Goal: Transaction & Acquisition: Purchase product/service

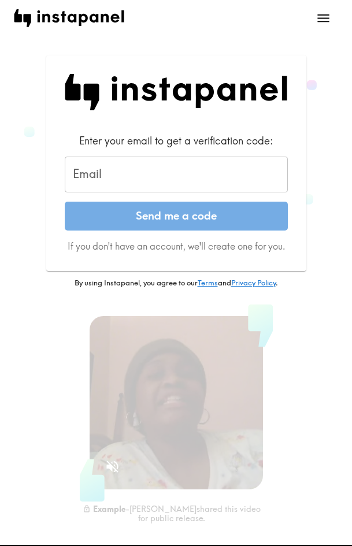
click at [162, 179] on input "Email" at bounding box center [176, 175] width 223 height 36
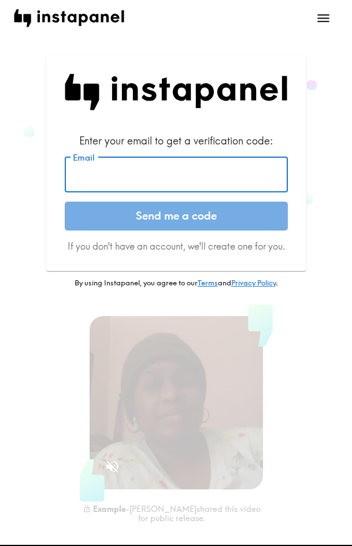
paste input "[EMAIL_ADDRESS][DOMAIN_NAME]"
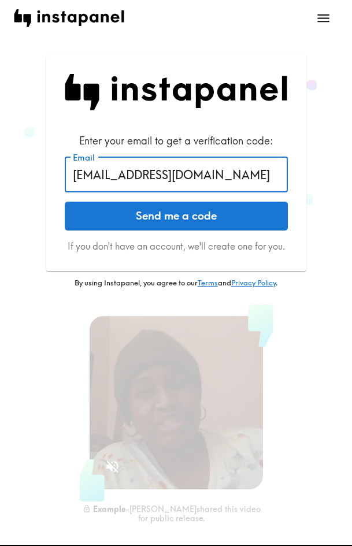
type input "[EMAIL_ADDRESS][DOMAIN_NAME]"
click at [227, 220] on button "Send me a code" at bounding box center [176, 216] width 223 height 29
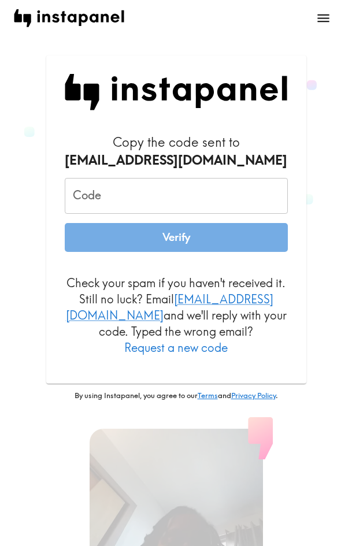
click at [142, 205] on input "Code" at bounding box center [176, 196] width 223 height 36
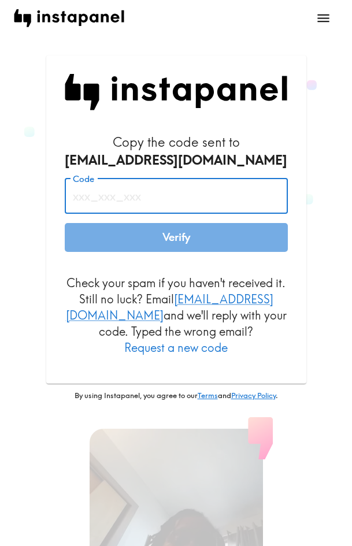
paste input "biR_2tm_Nab"
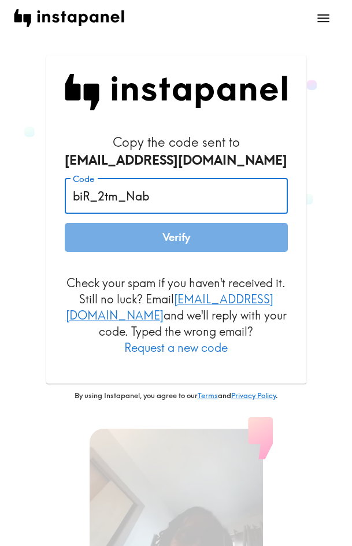
type input "biR_2tm_Nab"
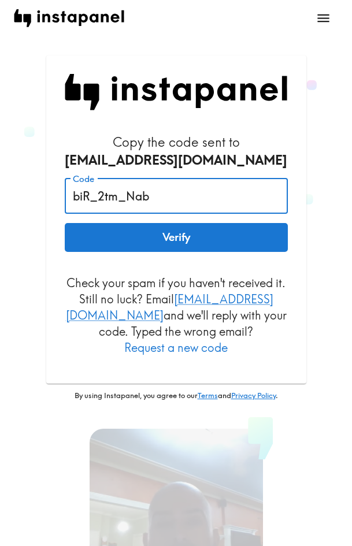
click at [225, 239] on button "Verify" at bounding box center [176, 237] width 223 height 29
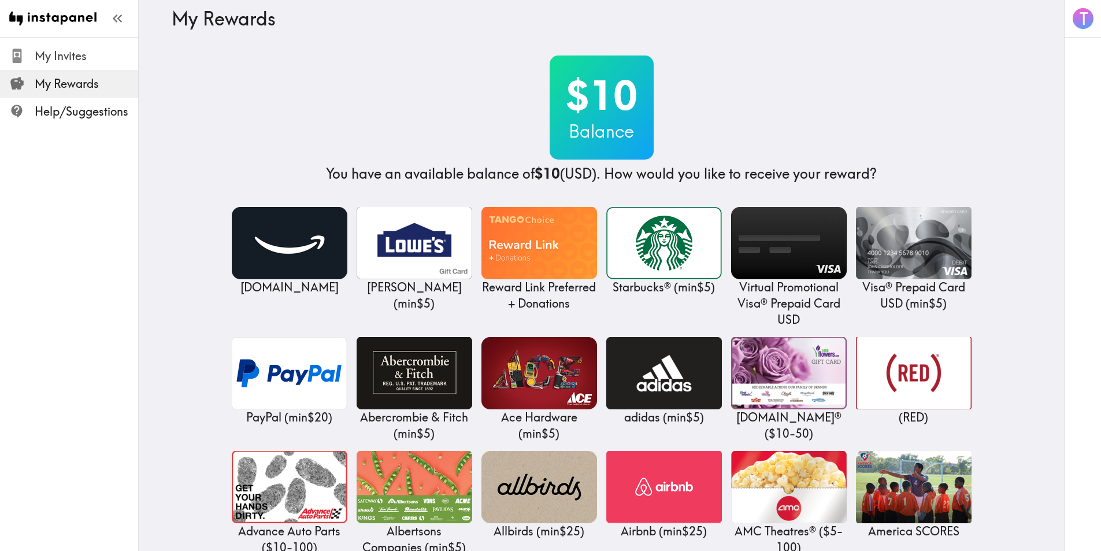
click at [74, 60] on span "My Invites" at bounding box center [86, 56] width 103 height 16
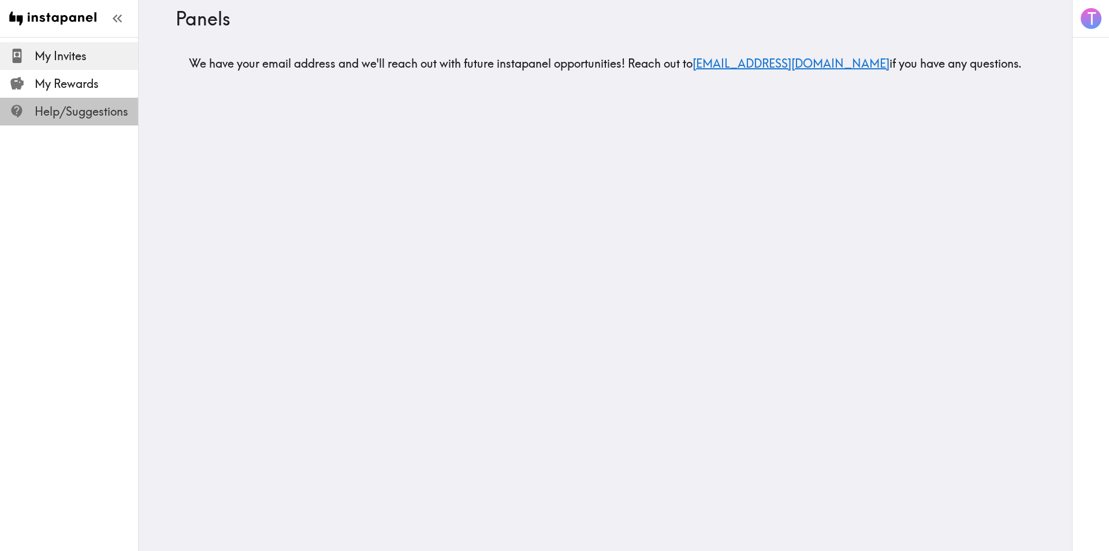
click at [78, 116] on span "Help/Suggestions" at bounding box center [86, 111] width 103 height 16
click at [78, 81] on span "My Rewards" at bounding box center [86, 84] width 103 height 16
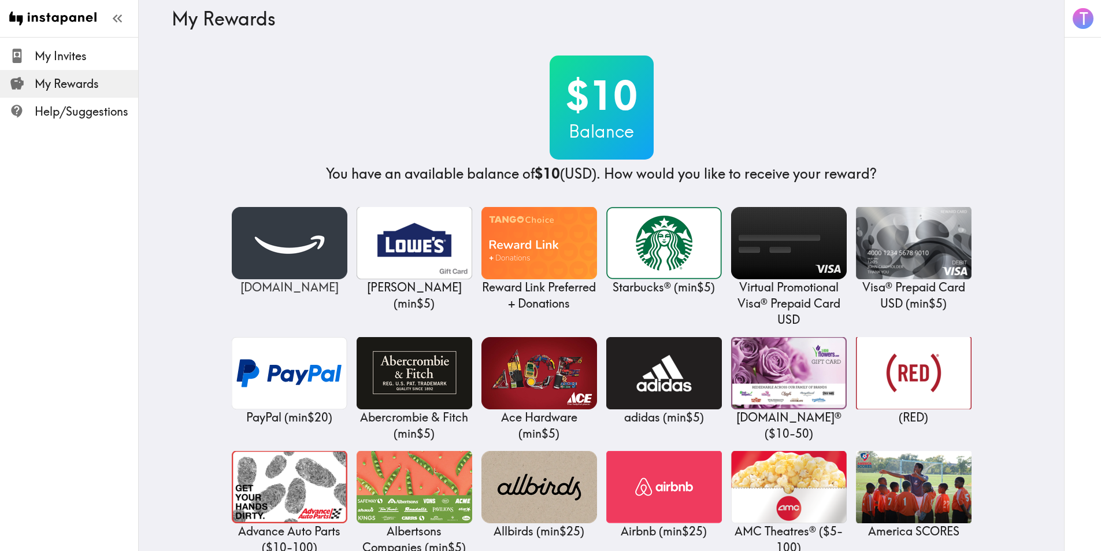
click at [274, 239] on img at bounding box center [290, 243] width 116 height 72
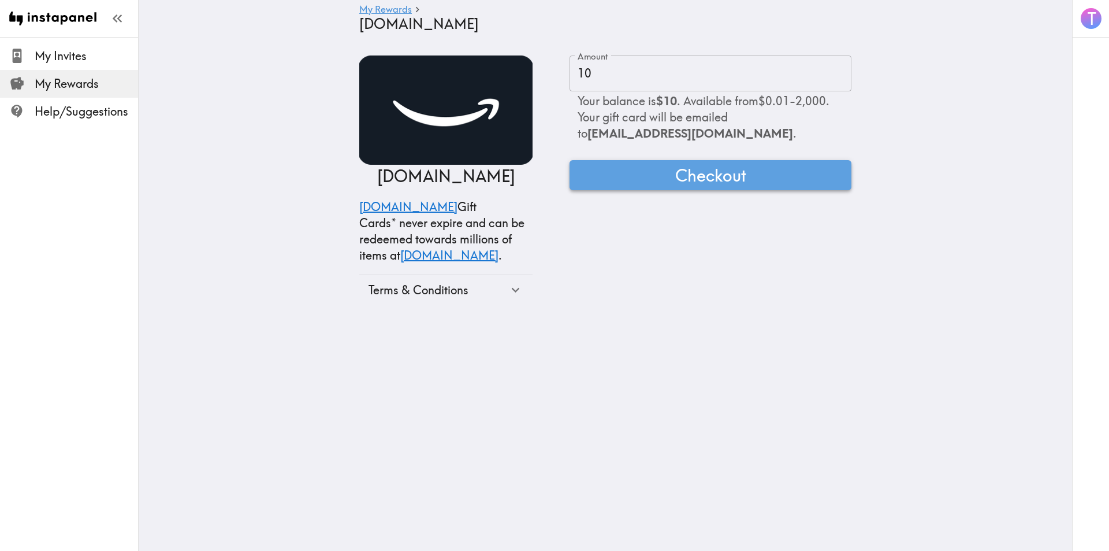
click at [351, 179] on span "Checkout" at bounding box center [710, 175] width 71 height 23
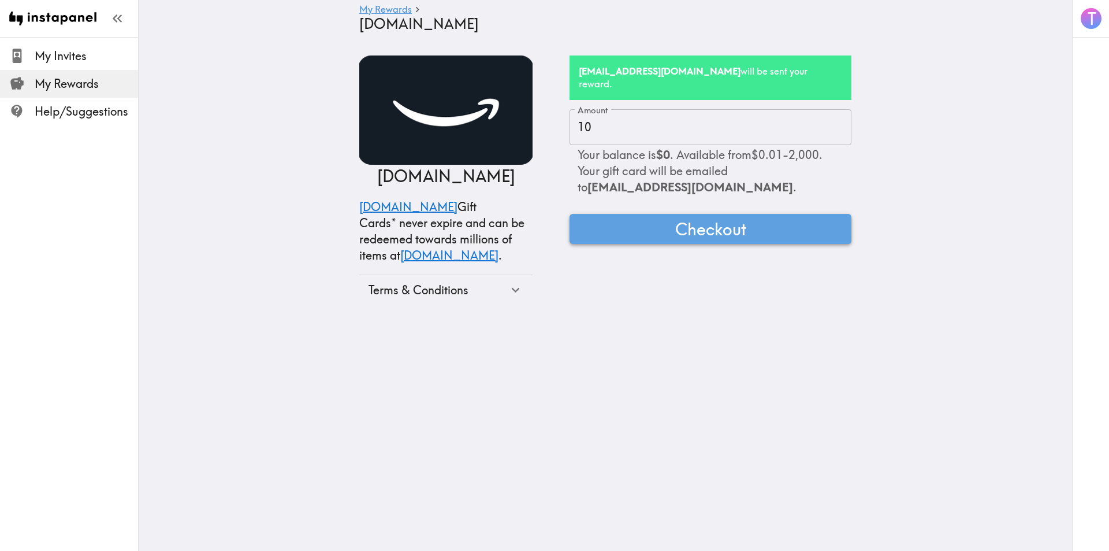
click at [351, 222] on span "Checkout" at bounding box center [710, 228] width 71 height 23
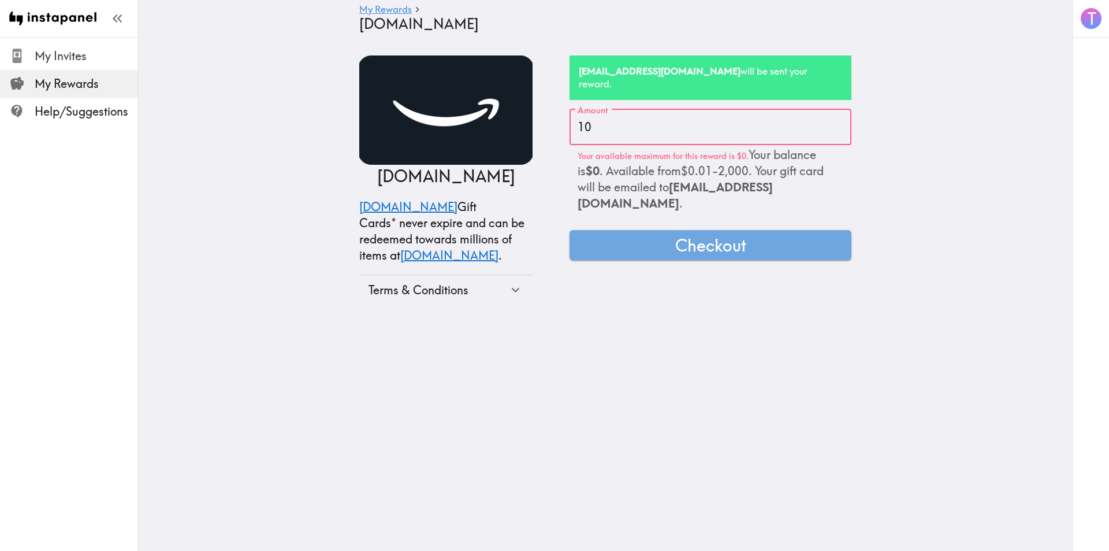
click at [65, 59] on span "My Invites" at bounding box center [86, 56] width 103 height 16
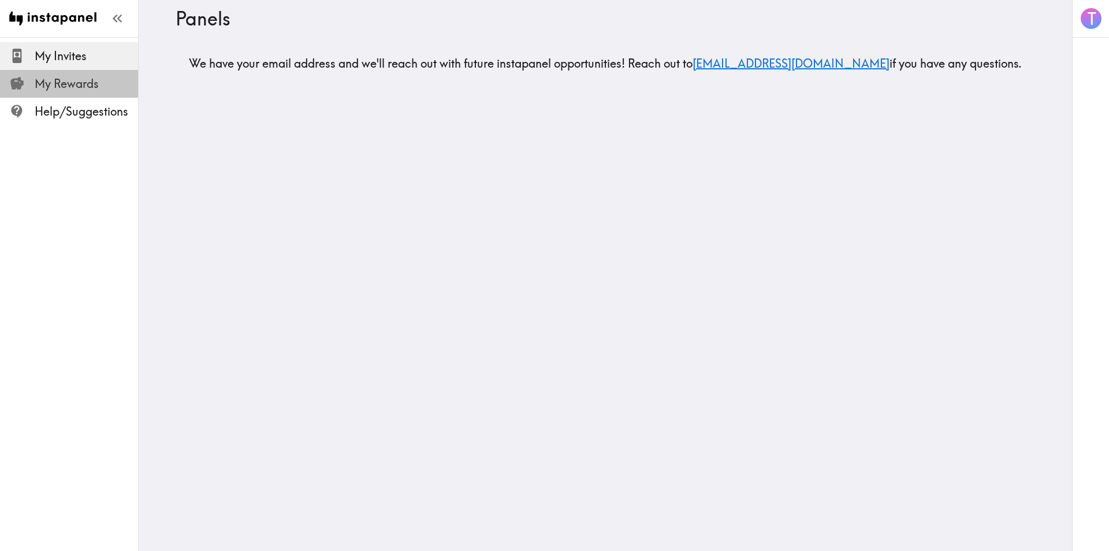
click at [65, 80] on span "My Rewards" at bounding box center [86, 84] width 103 height 16
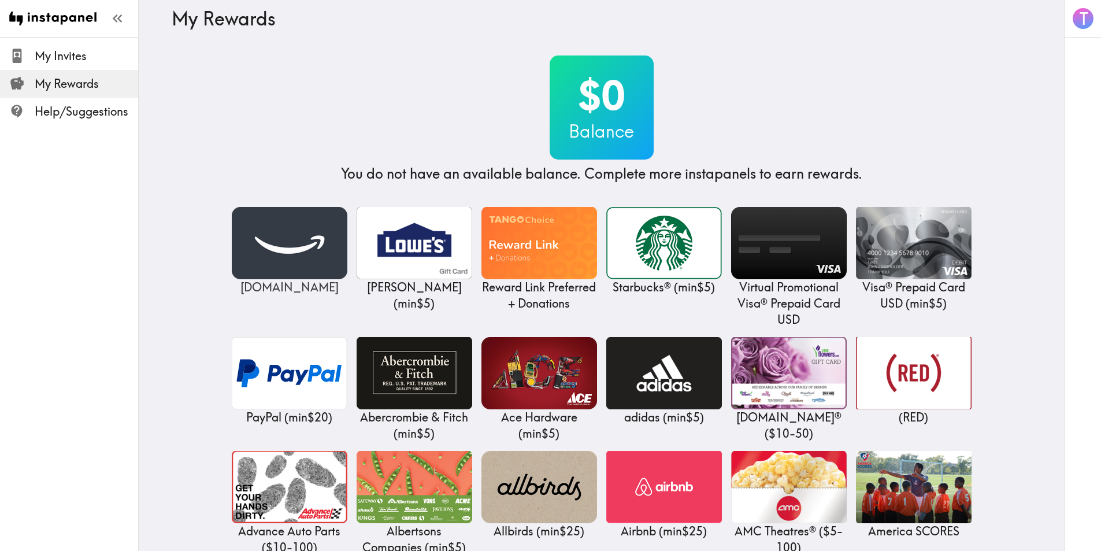
click at [292, 251] on img at bounding box center [290, 243] width 116 height 72
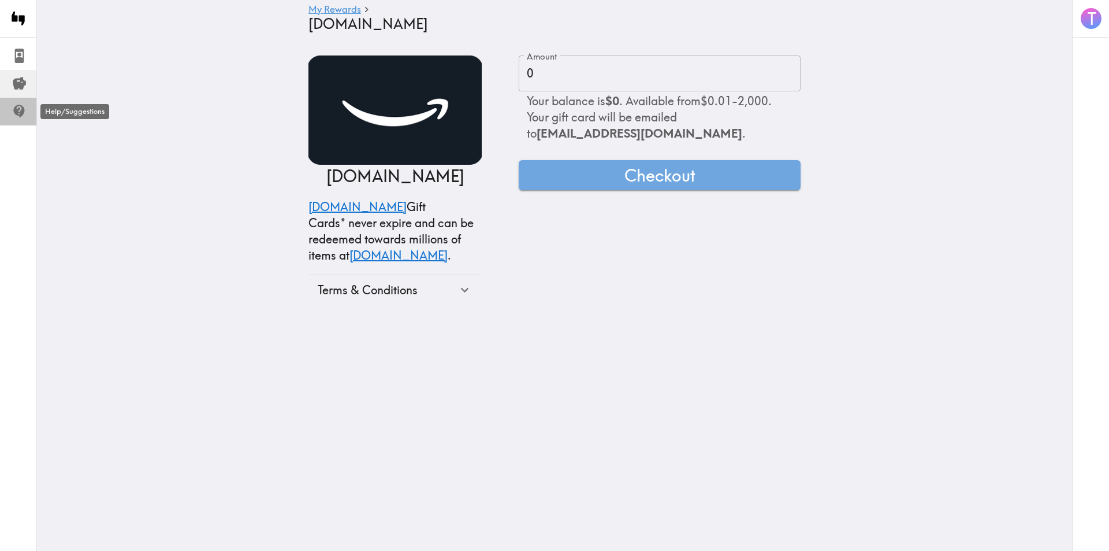
click at [17, 113] on icon at bounding box center [18, 111] width 11 height 13
click at [22, 17] on icon "button" at bounding box center [20, 19] width 16 height 16
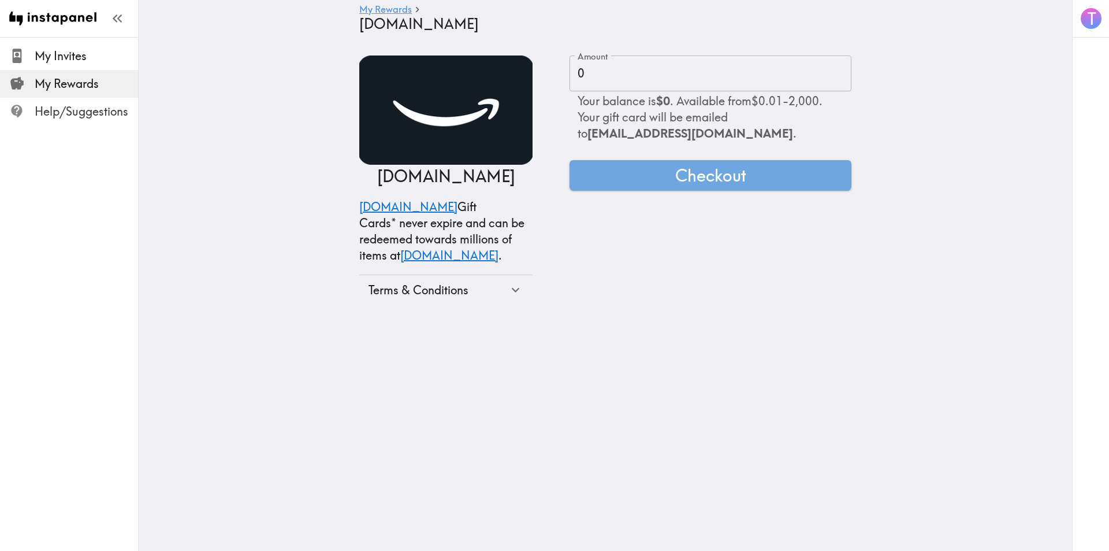
click at [88, 113] on span "Help/Suggestions" at bounding box center [86, 111] width 103 height 16
click at [351, 20] on icon "button" at bounding box center [1091, 19] width 16 height 16
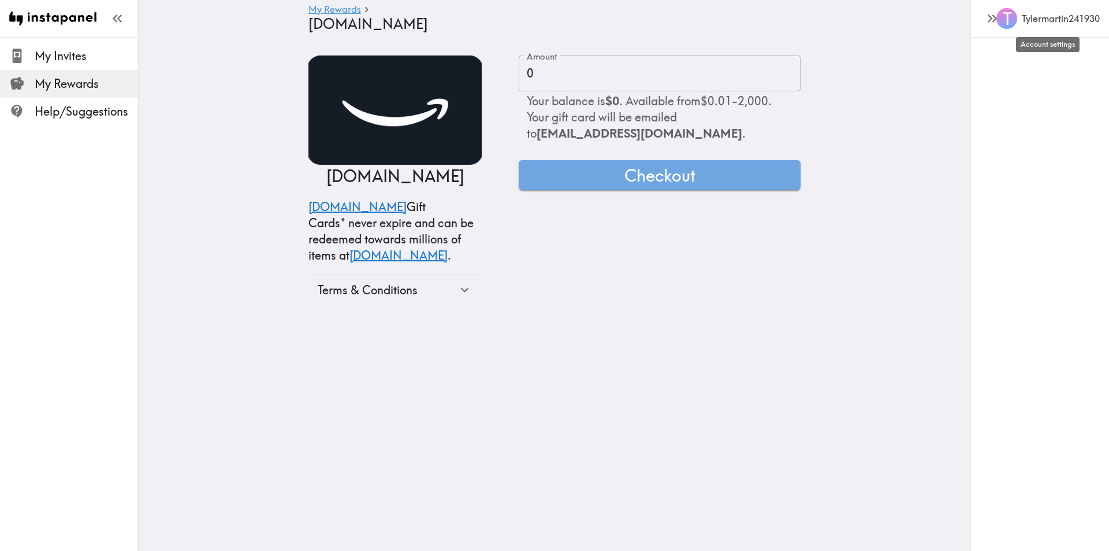
click at [351, 13] on h6 "Tylermartin241930" at bounding box center [1061, 18] width 78 height 13
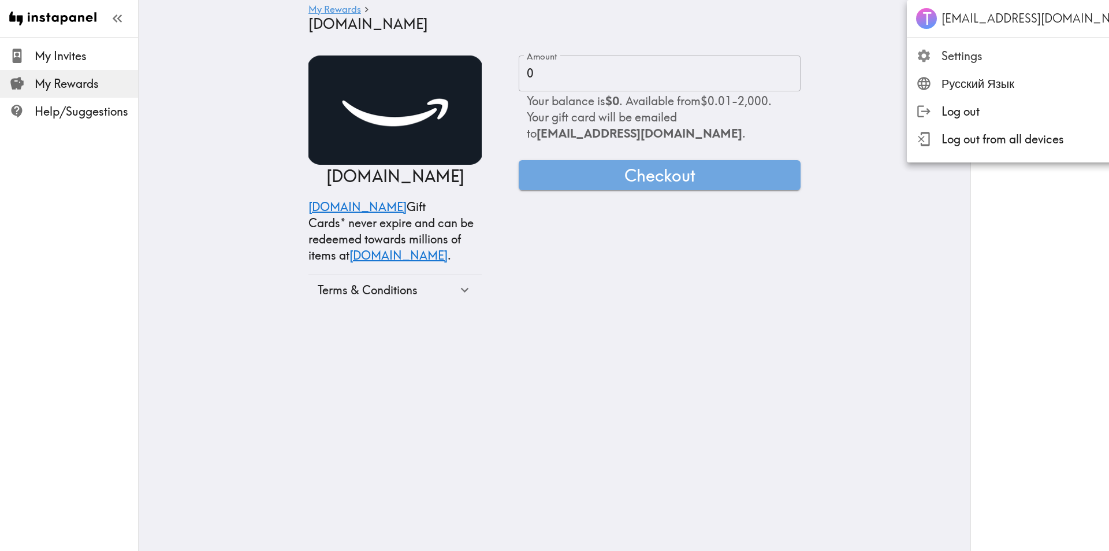
click at [351, 50] on span "Settings" at bounding box center [1045, 56] width 206 height 16
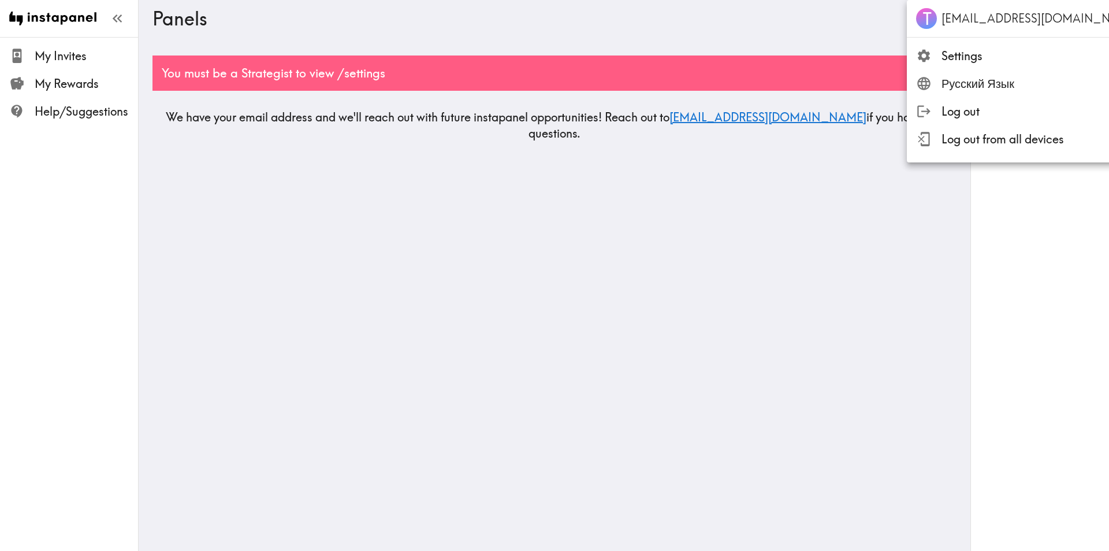
click at [351, 180] on div at bounding box center [554, 275] width 1109 height 551
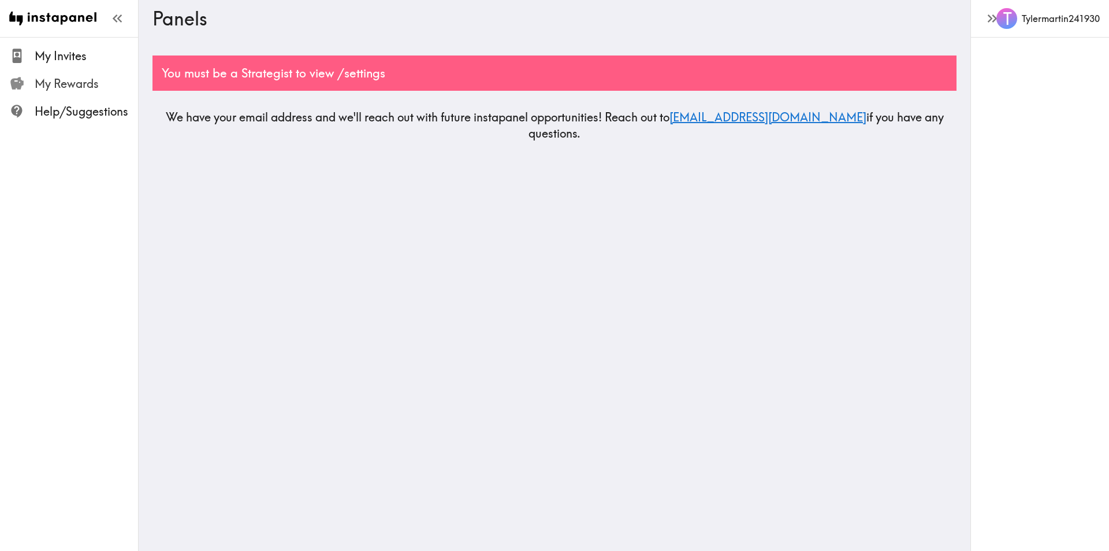
click at [86, 76] on span "My Rewards" at bounding box center [86, 84] width 103 height 16
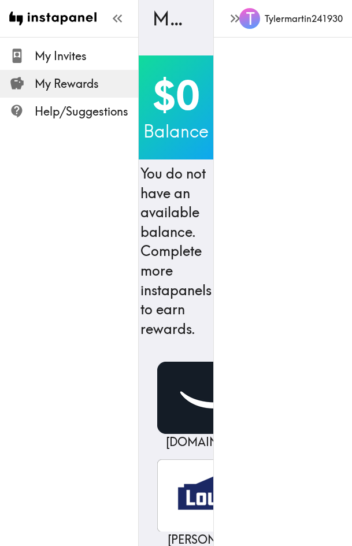
click at [81, 328] on div "My Invites My Rewards Help/Suggestions" at bounding box center [69, 273] width 139 height 546
click at [227, 17] on icon "button" at bounding box center [235, 18] width 16 height 16
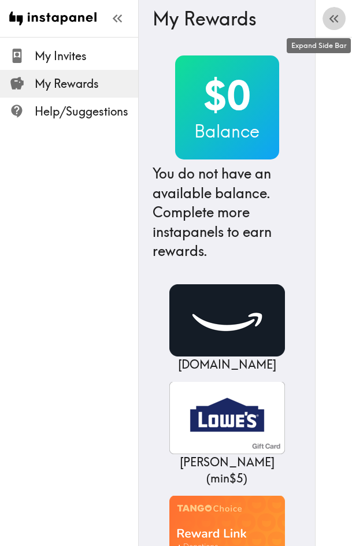
click at [333, 21] on icon "button" at bounding box center [334, 19] width 16 height 16
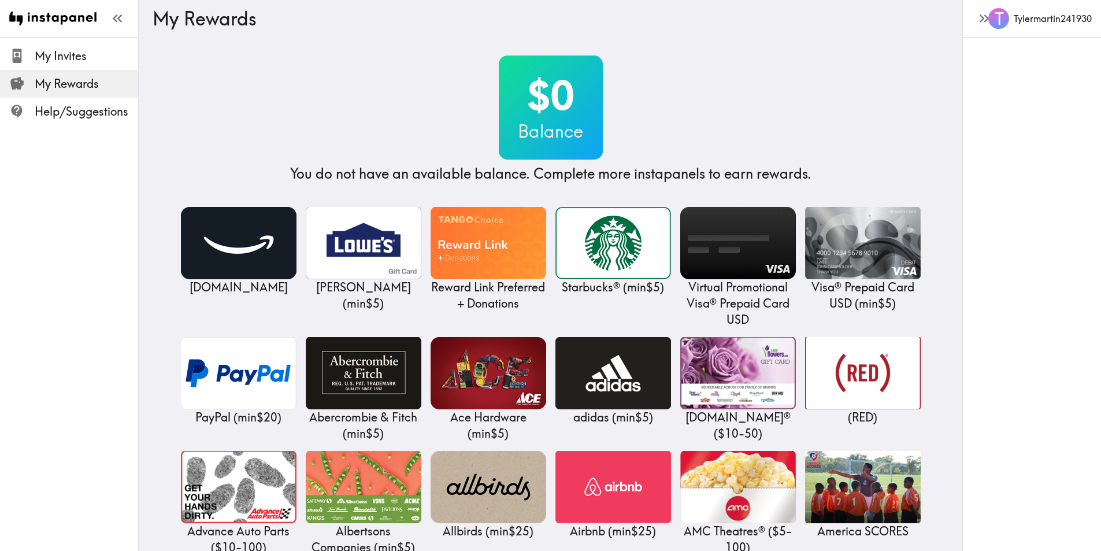
click at [842, 34] on div "My Rewards" at bounding box center [551, 18] width 796 height 37
drag, startPoint x: 62, startPoint y: 119, endPoint x: 77, endPoint y: 118, distance: 14.5
click at [62, 118] on span "Help/Suggestions" at bounding box center [86, 111] width 103 height 16
click at [692, 74] on div "$0 Balance You do not have an available balance. Complete more instapanels to e…" at bounding box center [550, 119] width 521 height 128
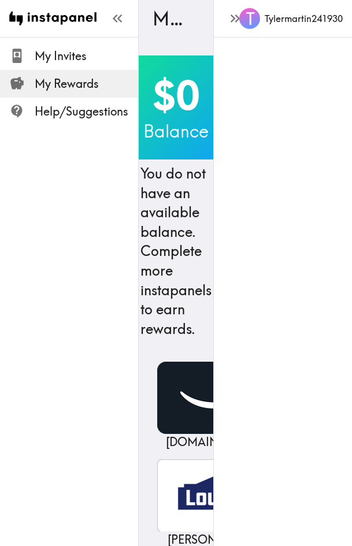
click at [72, 262] on div "My Invites My Rewards Help/Suggestions" at bounding box center [69, 273] width 139 height 546
click at [228, 19] on icon "button" at bounding box center [235, 18] width 16 height 16
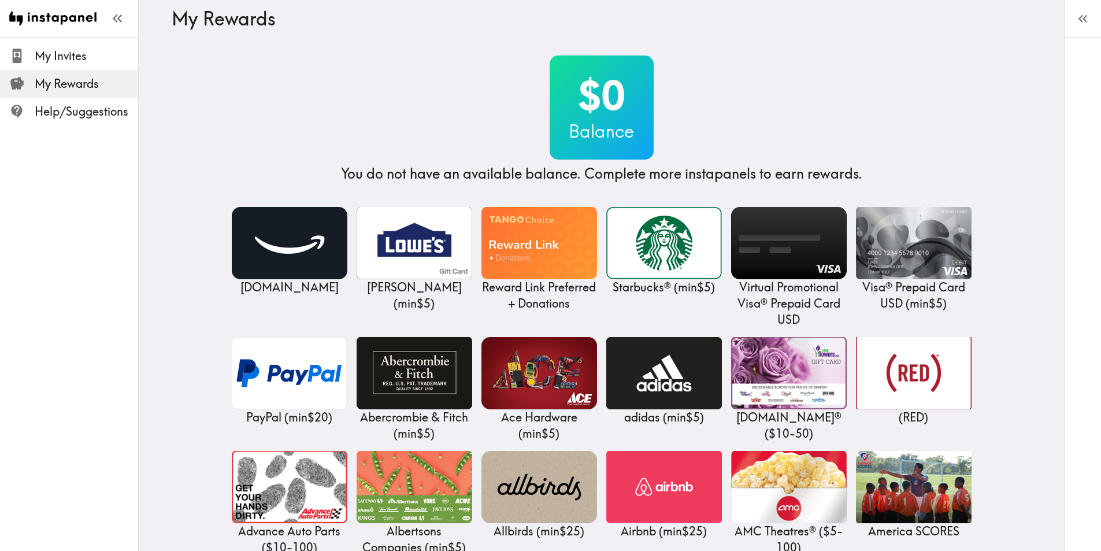
drag, startPoint x: 594, startPoint y: 113, endPoint x: 601, endPoint y: 114, distance: 7.0
click at [594, 113] on h2 "$0" at bounding box center [601, 95] width 104 height 47
click at [1080, 27] on button "T" at bounding box center [1082, 18] width 23 height 23
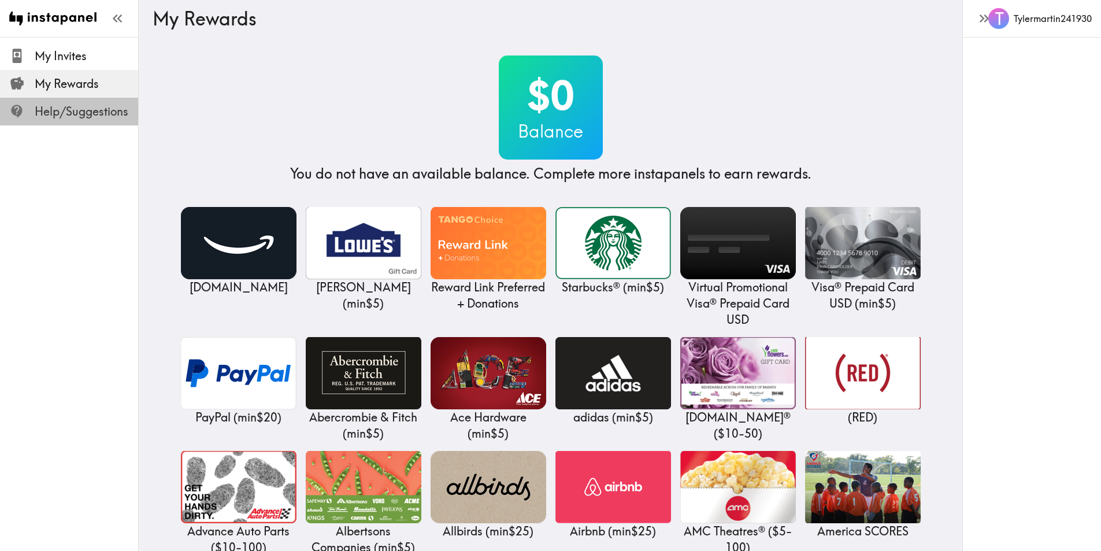
click at [66, 111] on span "Help/Suggestions" at bounding box center [86, 111] width 103 height 16
click at [745, 83] on div "$0 Balance You do not have an available balance. Complete more instapanels to e…" at bounding box center [550, 119] width 521 height 128
